Goal: Transaction & Acquisition: Purchase product/service

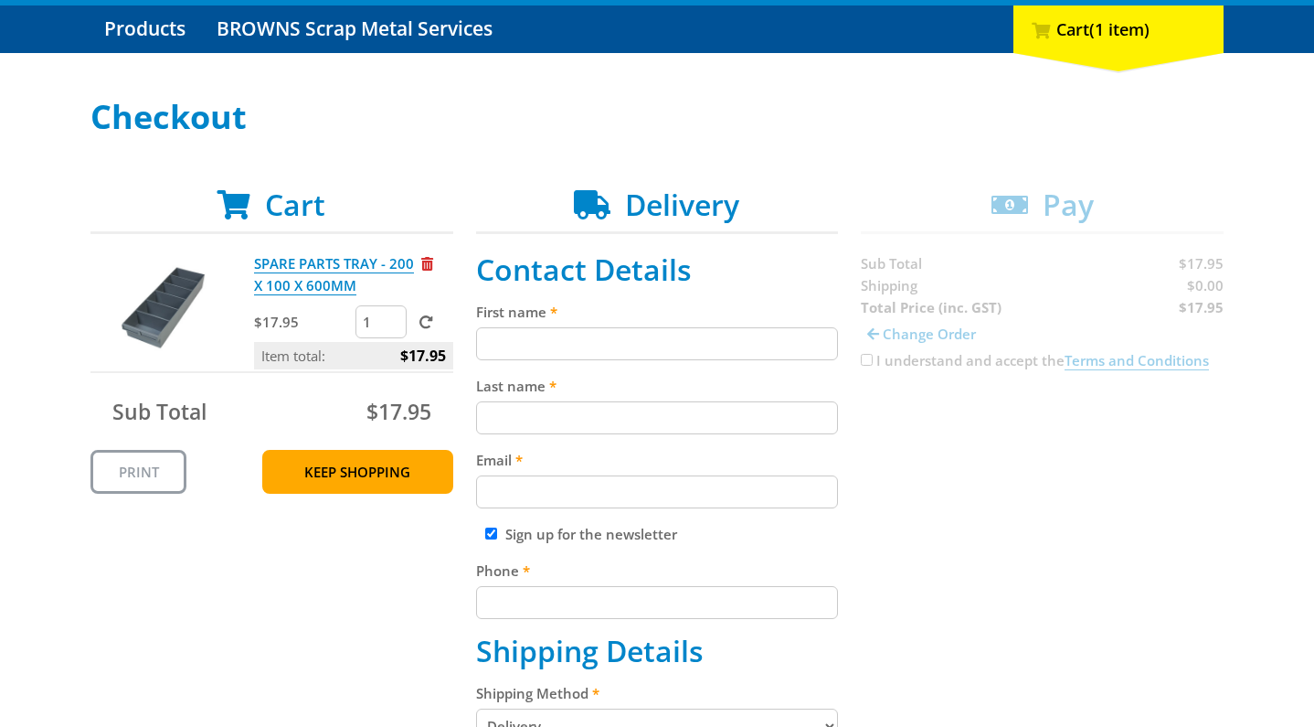
scroll to position [186, 0]
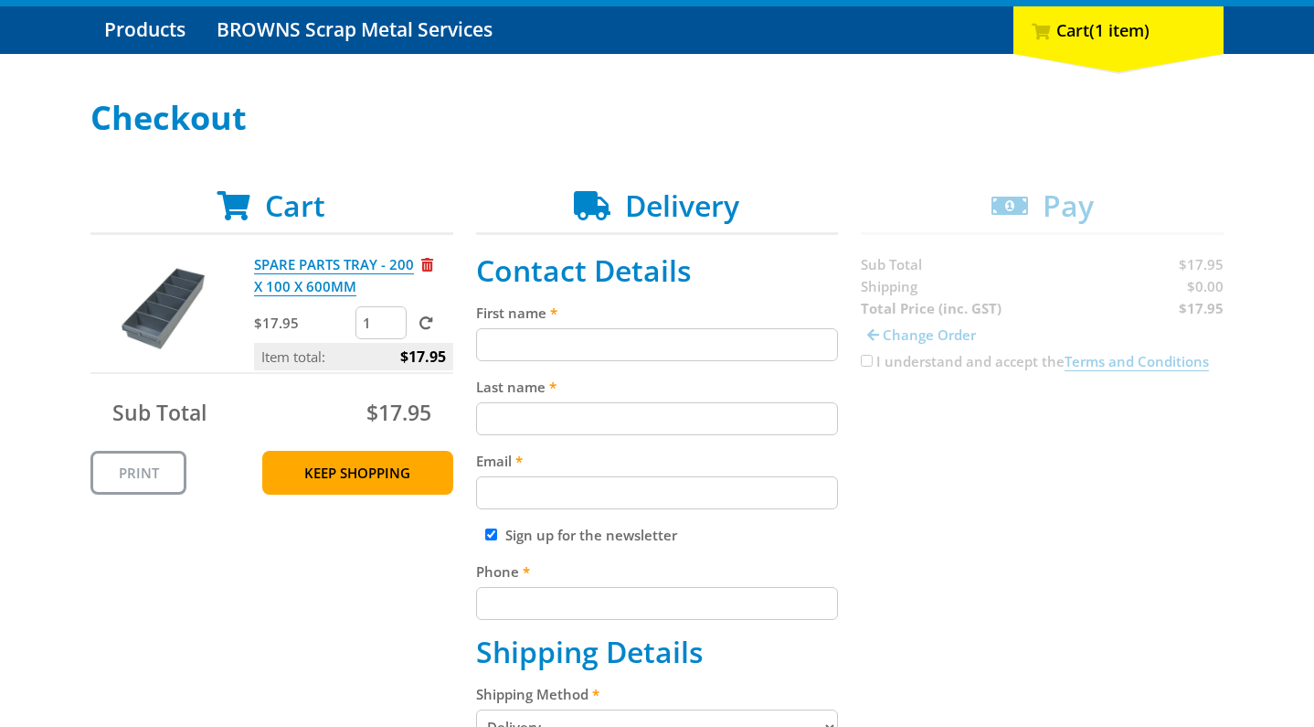
click at [378, 321] on input "1" at bounding box center [381, 322] width 51 height 33
type input "5"
click at [427, 317] on span at bounding box center [427, 323] width 14 height 14
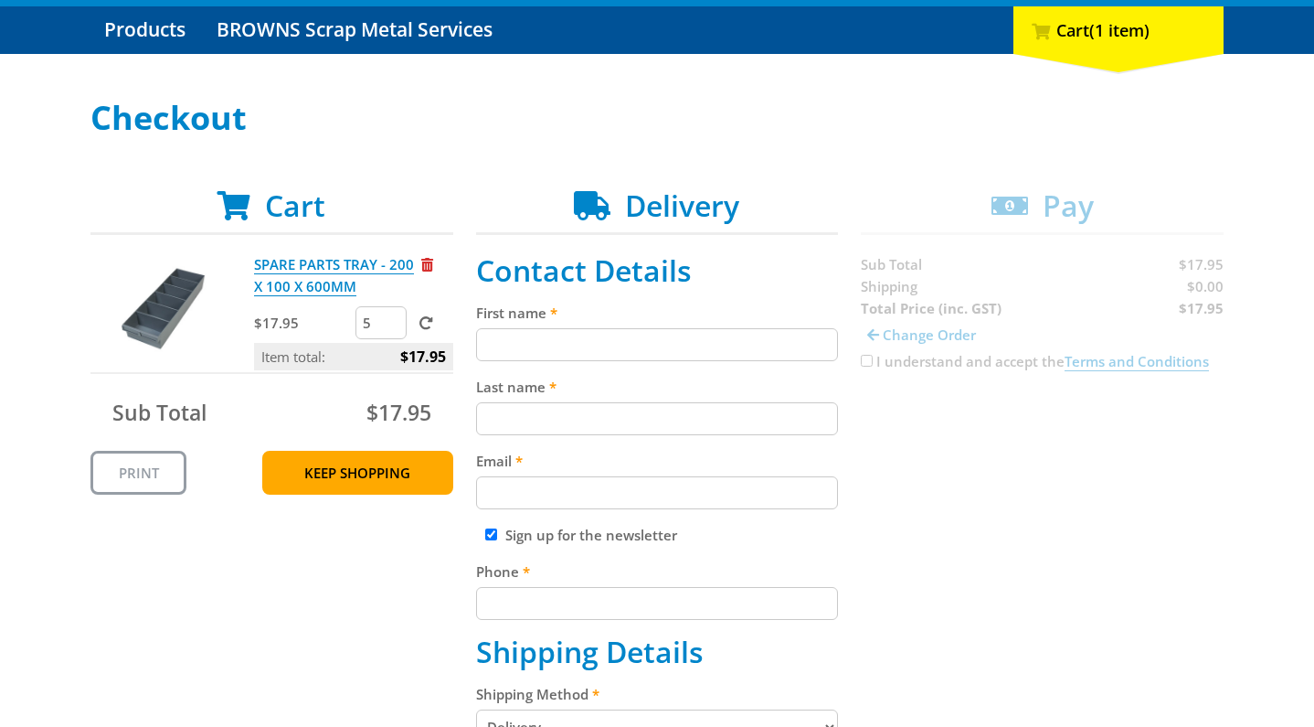
click at [0, 0] on input "submit" at bounding box center [0, 0] width 0 height 0
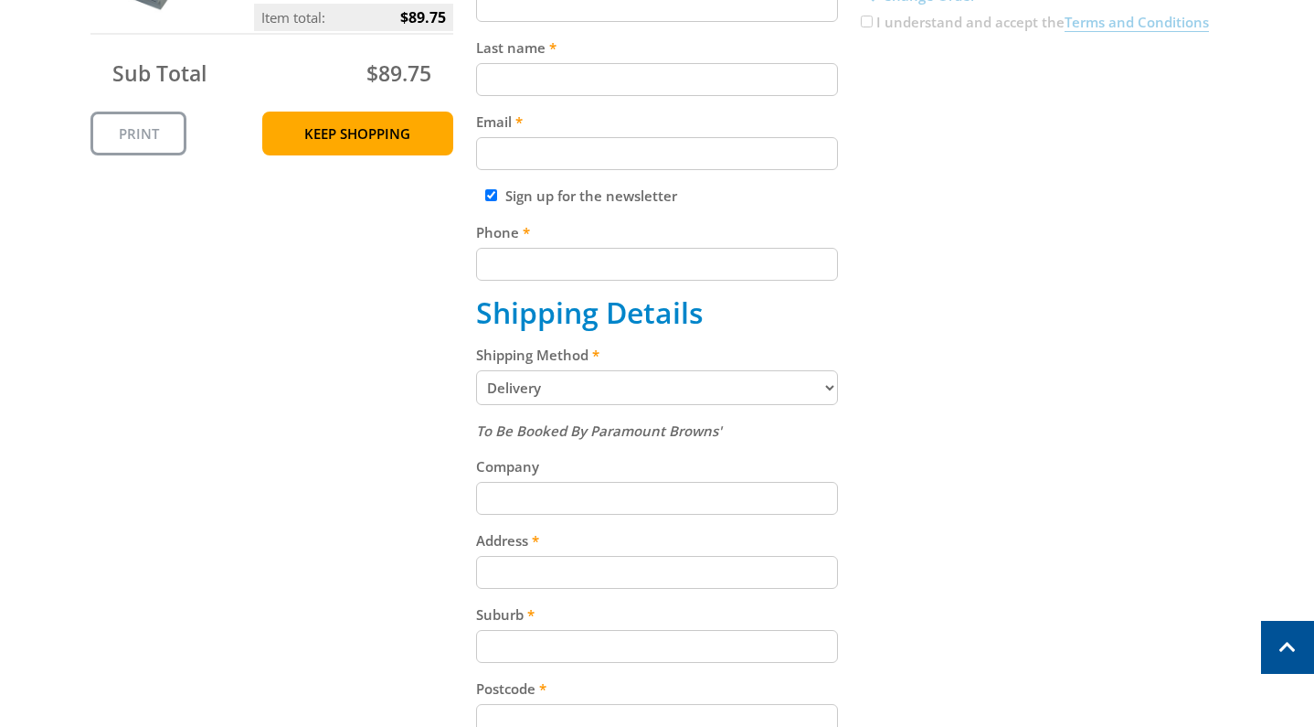
scroll to position [542, 0]
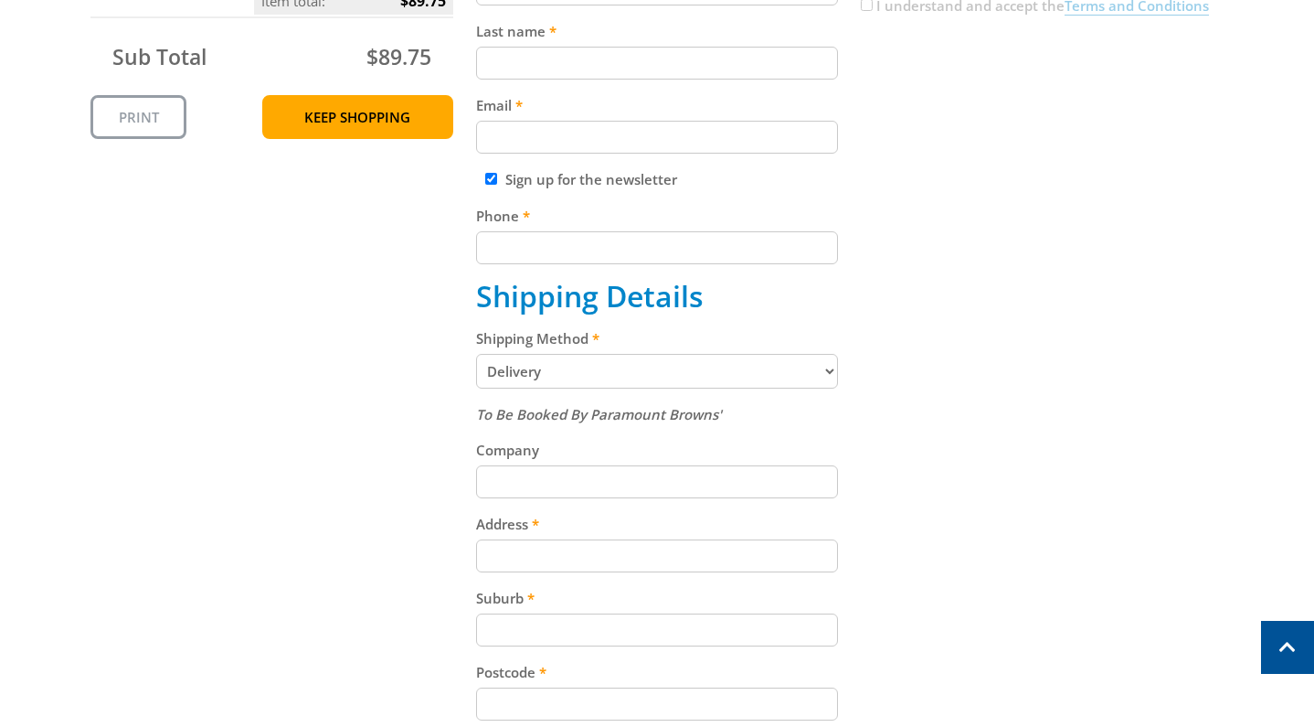
click at [540, 349] on div "Shipping Method Pickup from Gepps Cross Delivery" at bounding box center [657, 357] width 363 height 61
click at [539, 362] on select "Pickup from Gepps Cross Delivery" at bounding box center [657, 371] width 363 height 35
select select "Pickup"
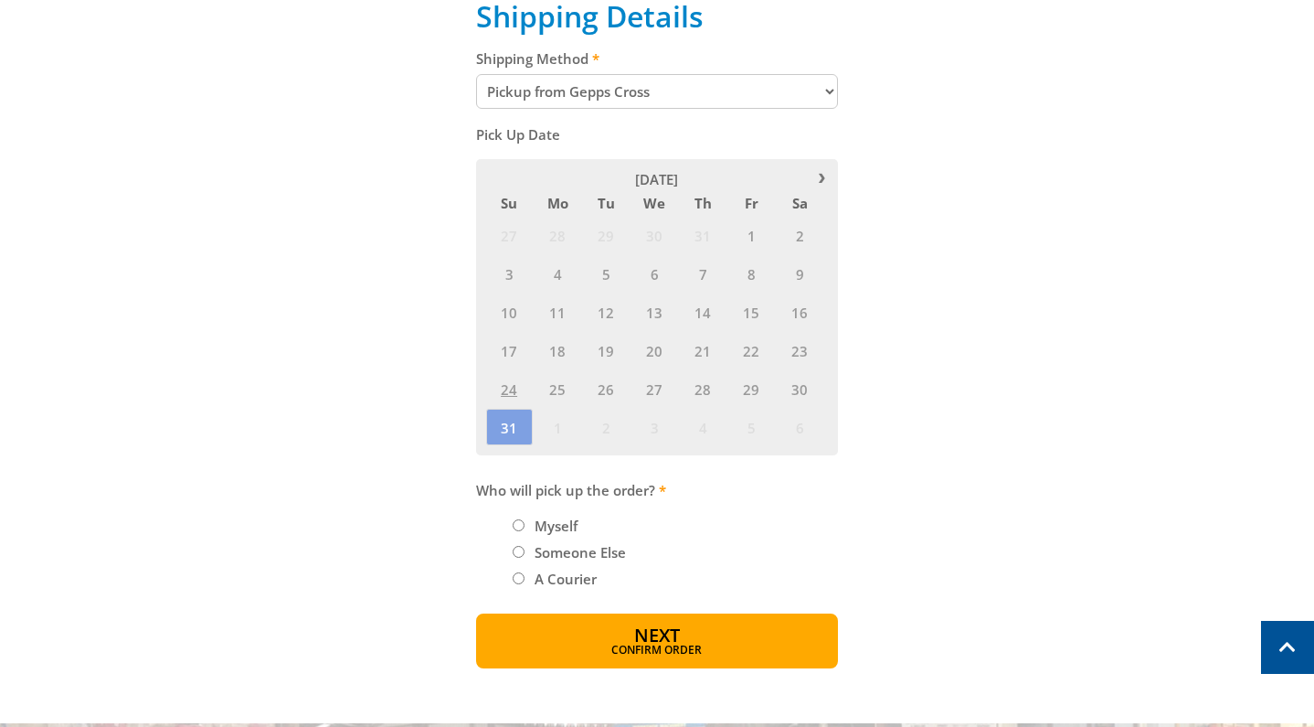
scroll to position [823, 0]
click at [545, 373] on span "25" at bounding box center [558, 387] width 47 height 37
click at [558, 374] on span "25" at bounding box center [558, 387] width 47 height 37
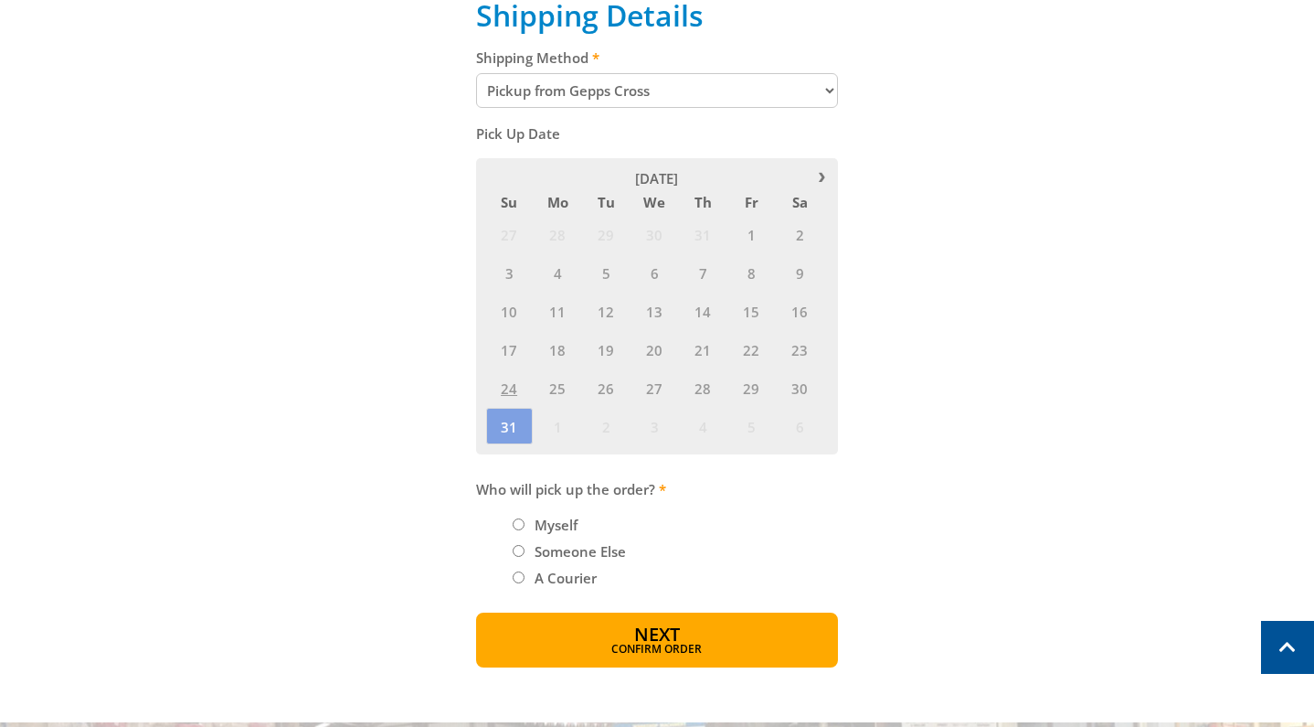
click at [558, 374] on span "25" at bounding box center [558, 387] width 47 height 37
click at [440, 356] on div "Cart SPARE PARTS TRAY - 200 X 100 X 600MM $17.95 5 Item total: $89.75 Sub Total…" at bounding box center [656, 109] width 1133 height 1115
click at [520, 394] on div "27 28 29 30 31 1 2 3 4 5 6 7 8 9 10 11 12 13 14 15 16 17 18 19 20 21 22 23 24 2…" at bounding box center [657, 330] width 345 height 230
click at [614, 376] on span "26" at bounding box center [606, 387] width 47 height 37
click at [718, 346] on span "21" at bounding box center [703, 349] width 47 height 37
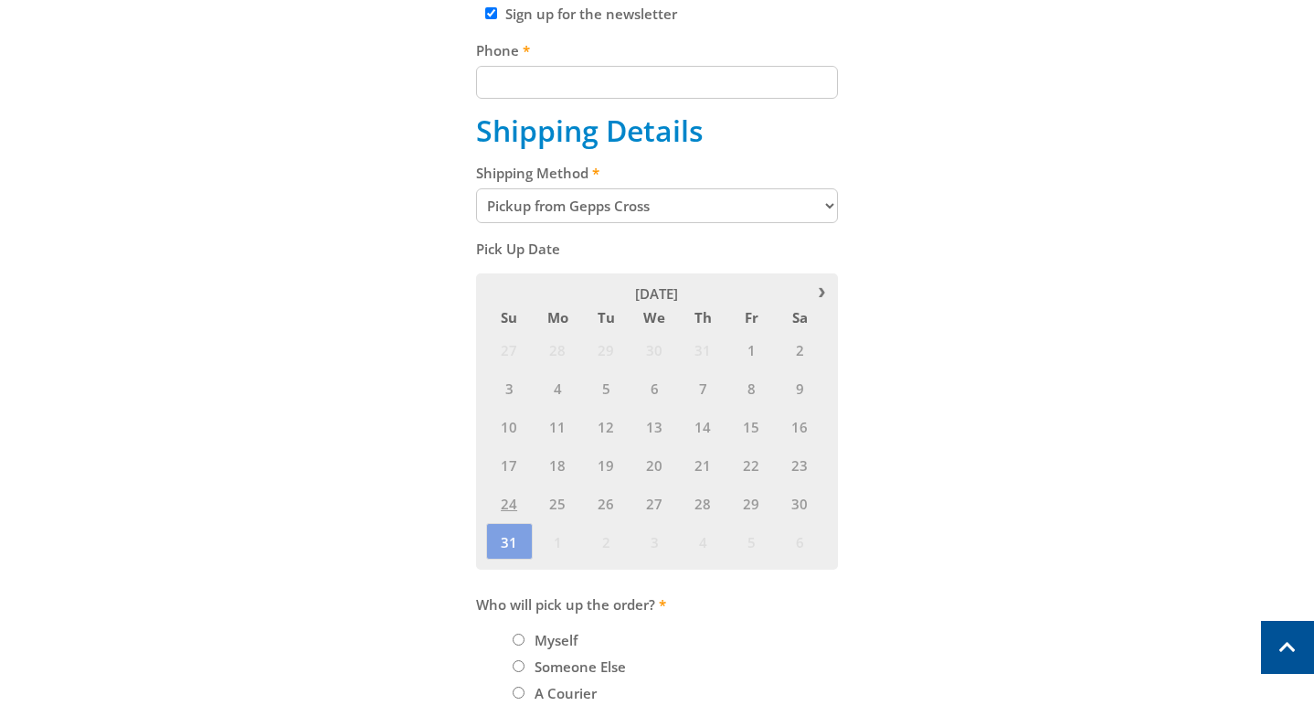
scroll to position [708, 0]
click at [585, 650] on label "Someone Else" at bounding box center [580, 665] width 104 height 31
click at [525, 659] on input "Someone Else" at bounding box center [519, 665] width 12 height 12
radio input "true"
click at [558, 636] on label "Myself" at bounding box center [556, 638] width 56 height 31
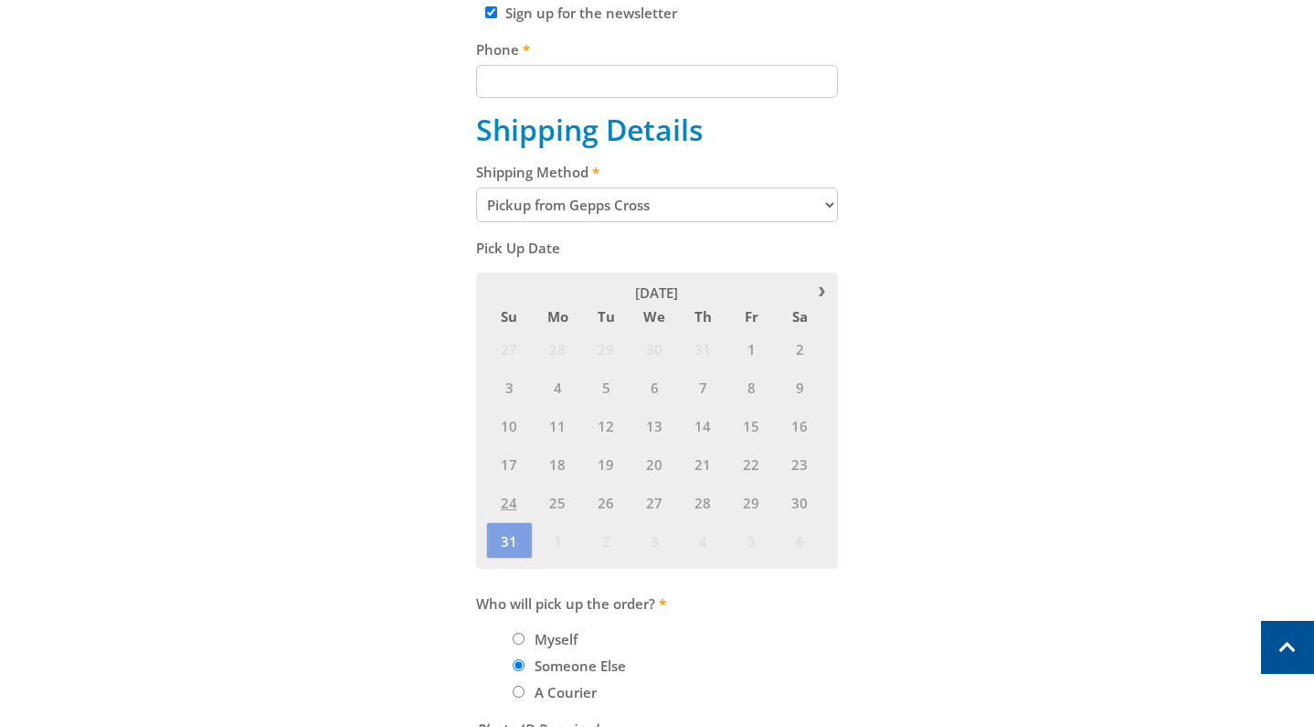
click at [525, 636] on input "Myself" at bounding box center [519, 639] width 12 height 12
radio input "true"
click at [558, 490] on span "25" at bounding box center [558, 502] width 47 height 37
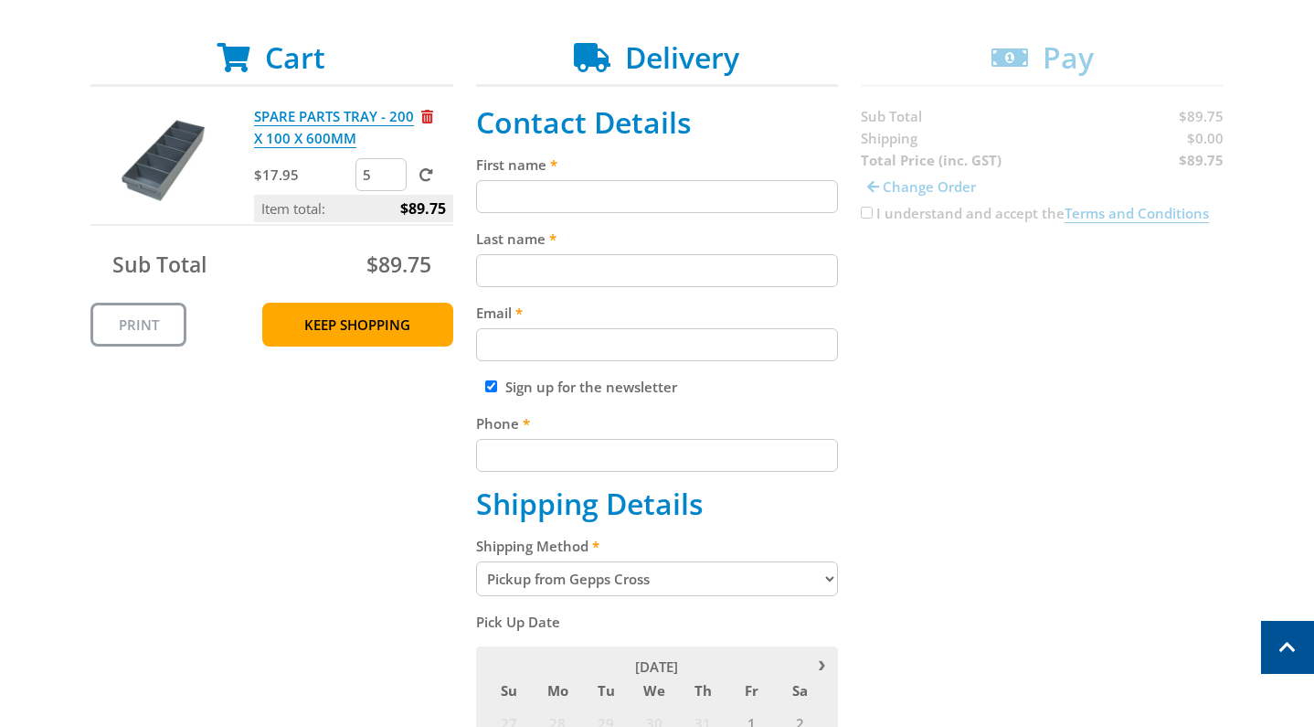
scroll to position [324, 0]
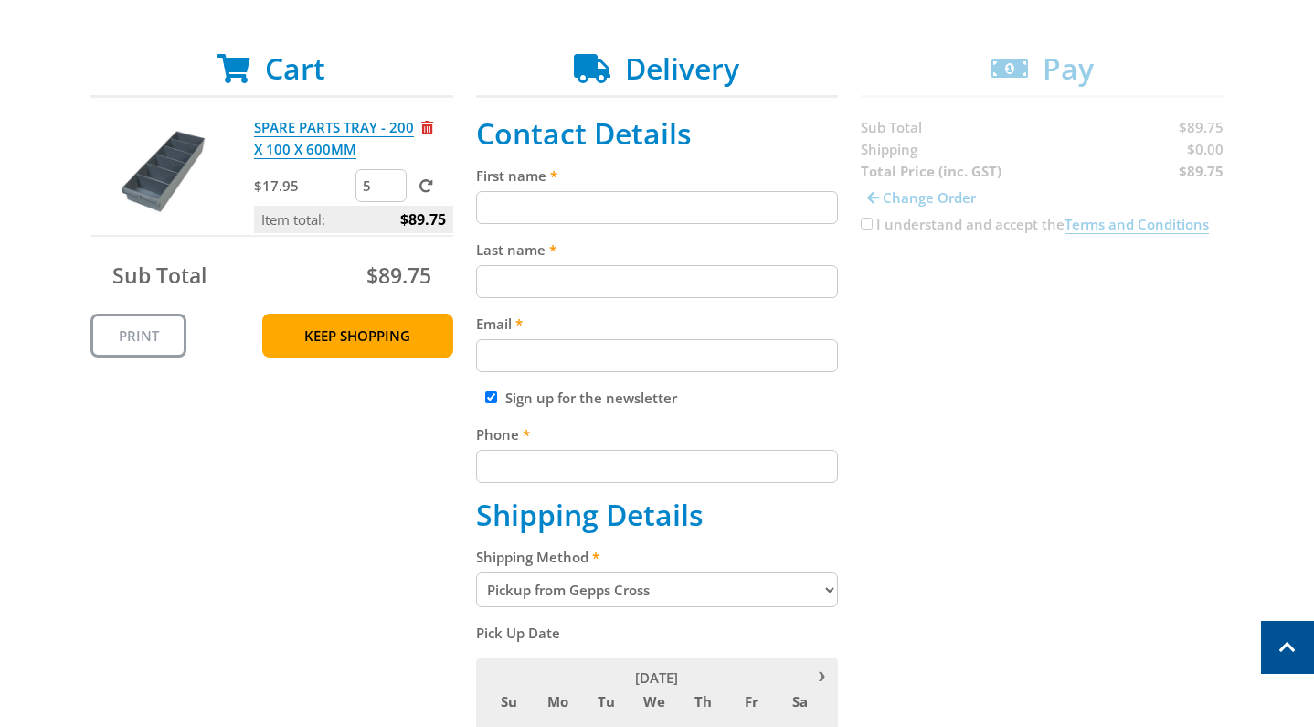
click at [303, 437] on div "Cart SPARE PARTS TRAY - 200 X 100 X 600MM $17.95 5 Item total: $89.75 Sub Total…" at bounding box center [656, 674] width 1133 height 1247
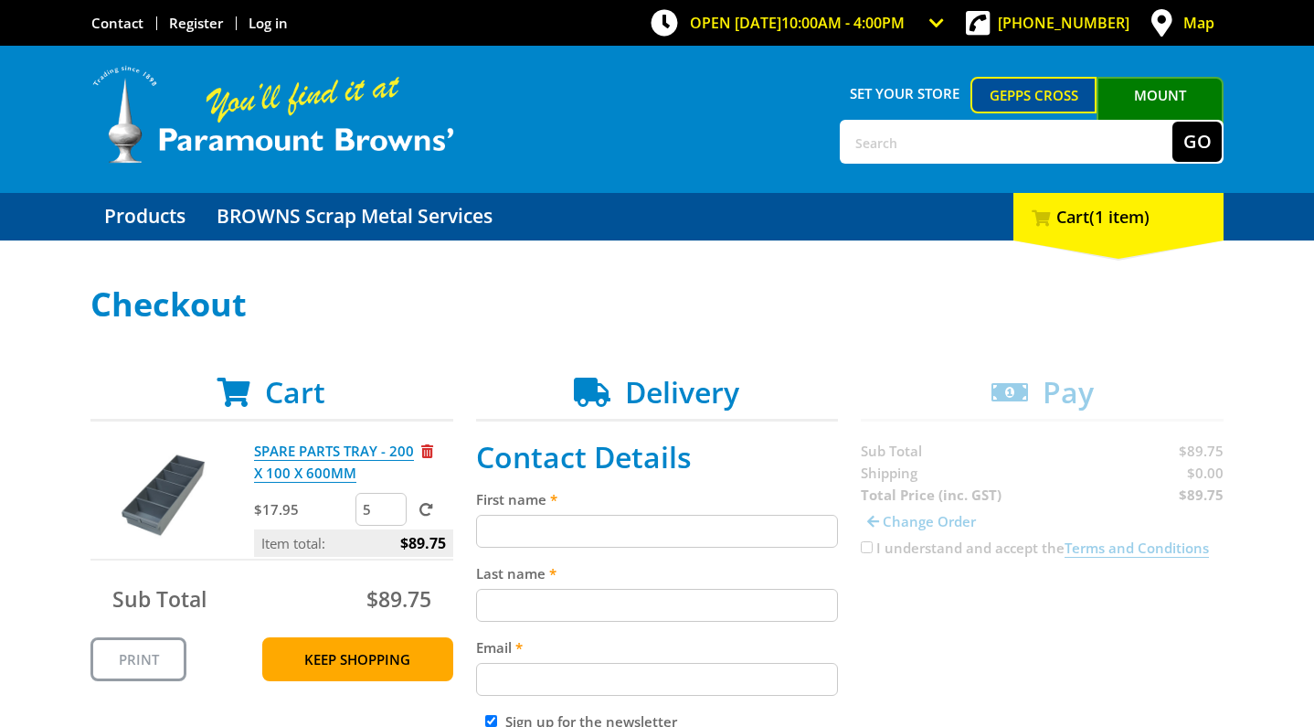
scroll to position [0, 0]
